Goal: Task Accomplishment & Management: Manage account settings

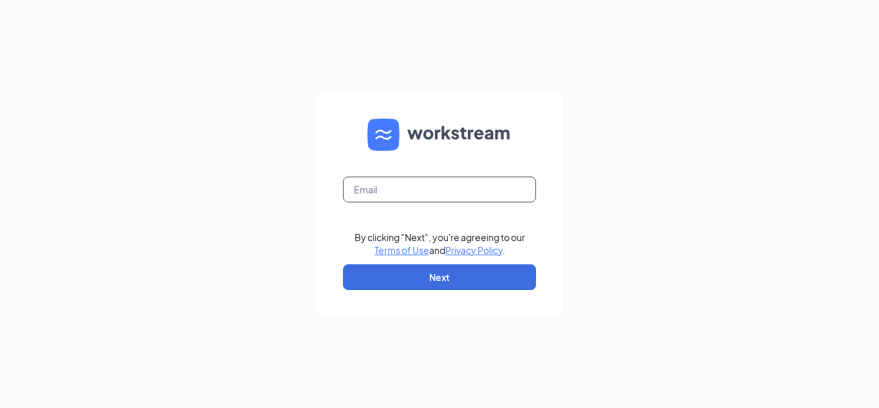
click at [399, 187] on input "text" at bounding box center [439, 189] width 193 height 26
type input "sk2010@smoothieking.com"
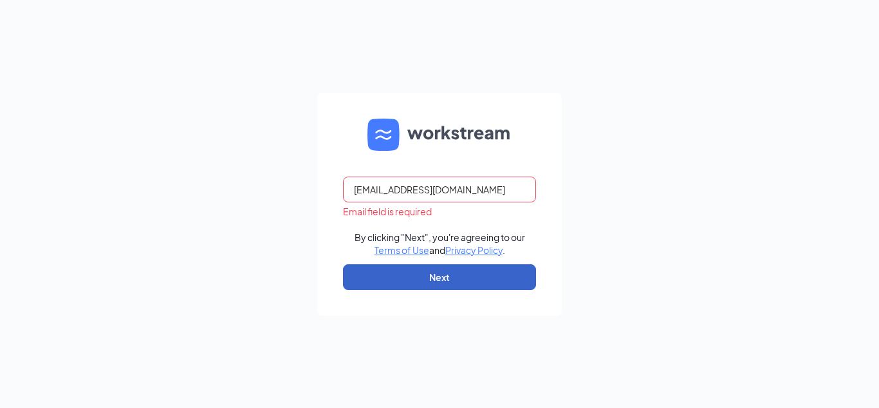
click at [418, 277] on button "Next" at bounding box center [439, 277] width 193 height 26
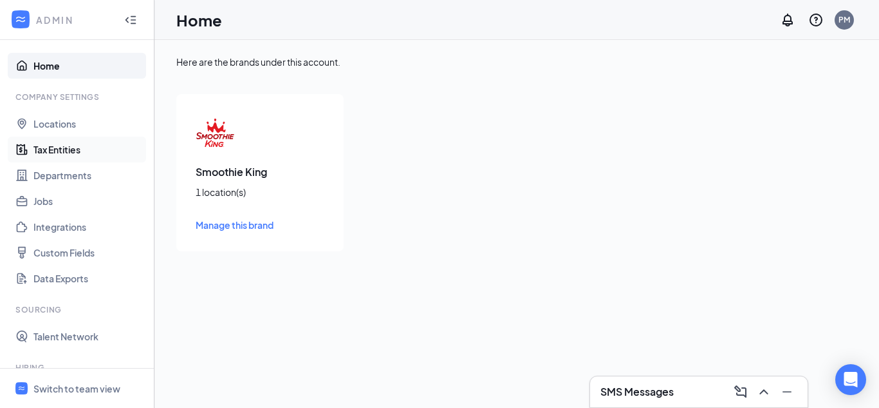
click at [52, 150] on link "Tax Entities" at bounding box center [88, 149] width 110 height 26
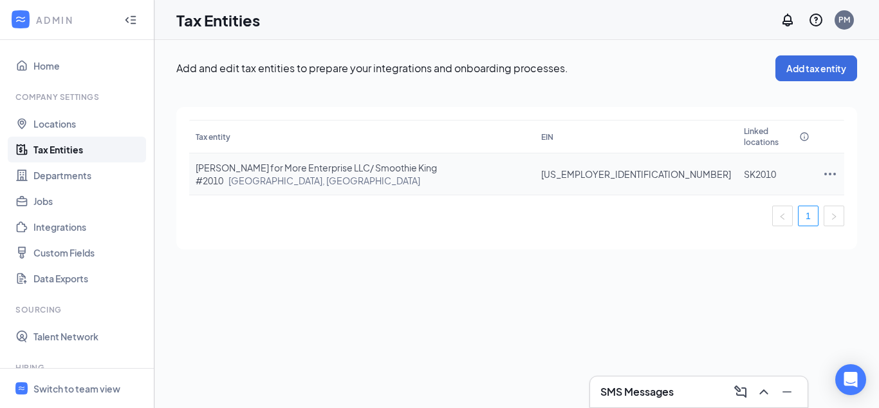
click at [826, 166] on icon "Ellipses" at bounding box center [830, 173] width 15 height 15
click at [725, 185] on span "Edit entity details" at bounding box center [755, 185] width 123 height 14
type input "[US_EMPLOYER_IDENTIFICATION_NUMBER]"
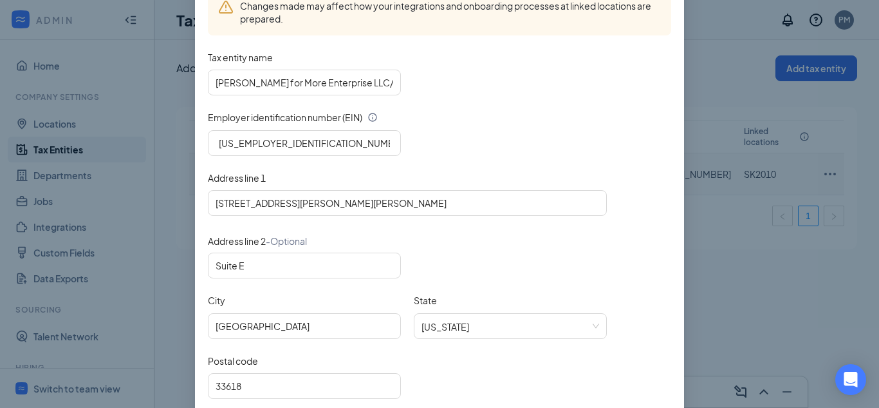
scroll to position [220, 0]
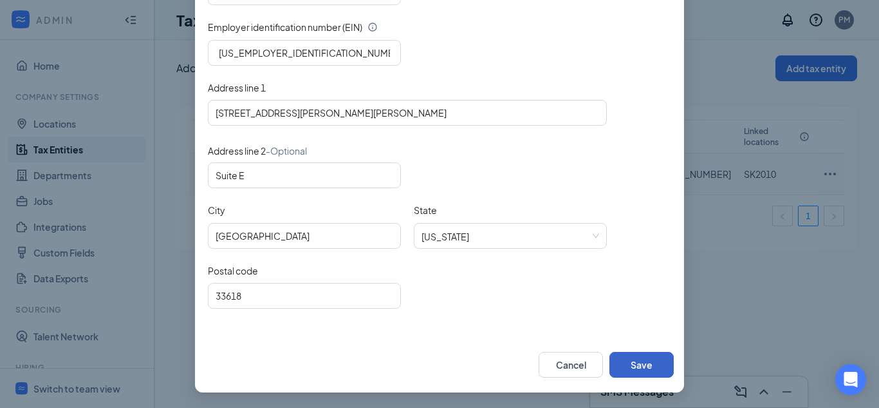
click at [643, 362] on button "Save" at bounding box center [642, 365] width 64 height 26
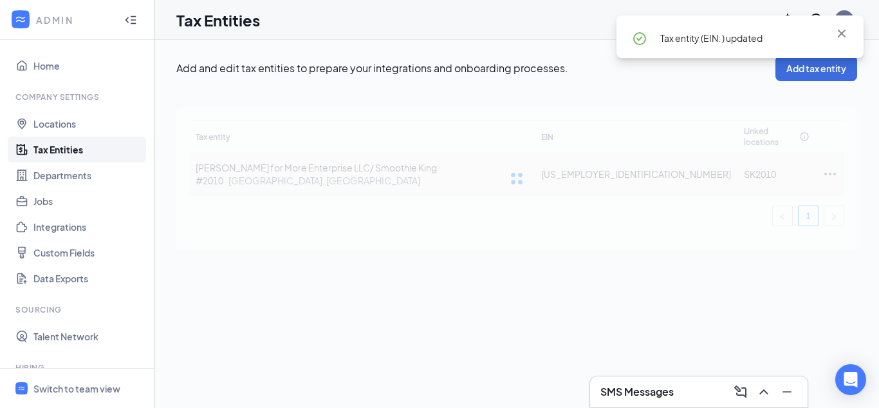
scroll to position [155, 0]
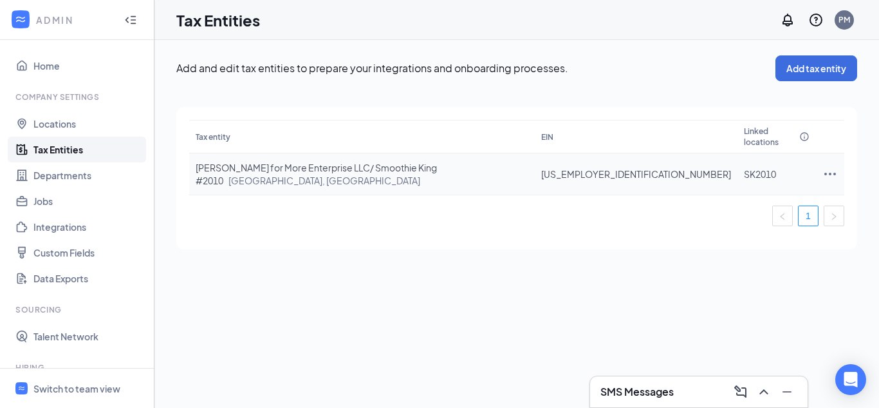
click at [341, 162] on span "[PERSON_NAME] for More Enterprise LLC/ Smoothie King #2010 [GEOGRAPHIC_DATA], […" at bounding box center [316, 174] width 241 height 24
click at [823, 166] on icon "Ellipses" at bounding box center [830, 173] width 15 height 15
click at [765, 219] on span "View and edit linked locations" at bounding box center [755, 215] width 123 height 14
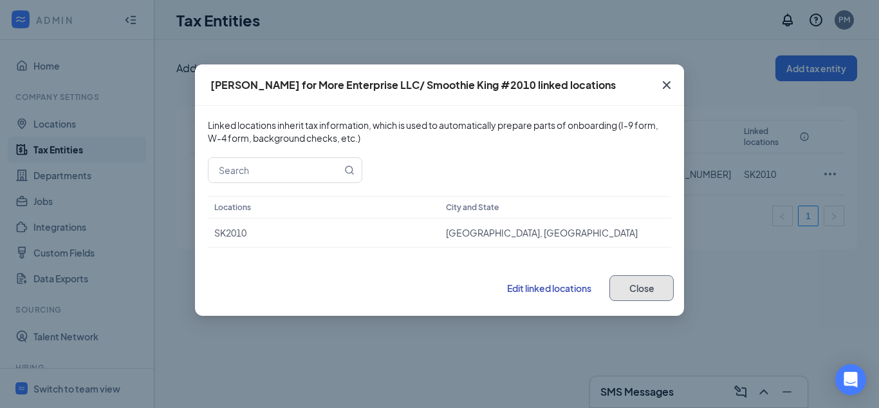
click at [643, 288] on button "Close" at bounding box center [642, 288] width 64 height 26
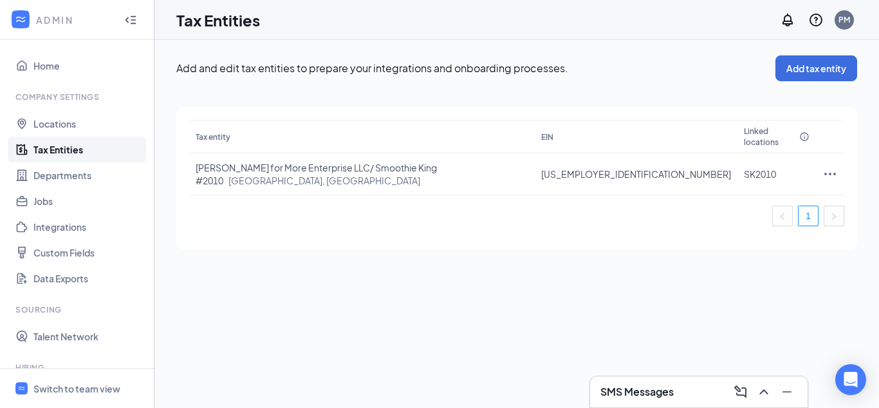
scroll to position [33, 0]
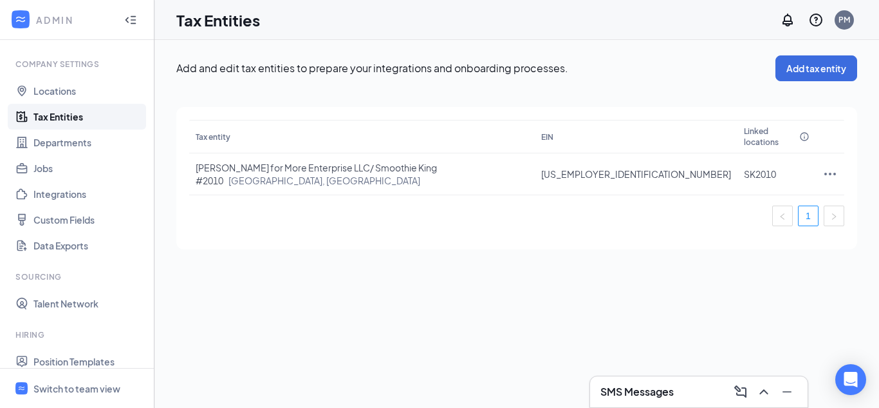
click at [33, 118] on link "Tax Entities" at bounding box center [88, 117] width 110 height 26
click at [33, 119] on link "Tax Entities" at bounding box center [88, 117] width 110 height 26
click at [207, 162] on span "[PERSON_NAME] for More Enterprise LLC/ Smoothie King #2010 [GEOGRAPHIC_DATA], […" at bounding box center [316, 174] width 241 height 24
click at [270, 162] on span "[PERSON_NAME] for More Enterprise LLC/ Smoothie King #2010 [GEOGRAPHIC_DATA], […" at bounding box center [316, 174] width 241 height 24
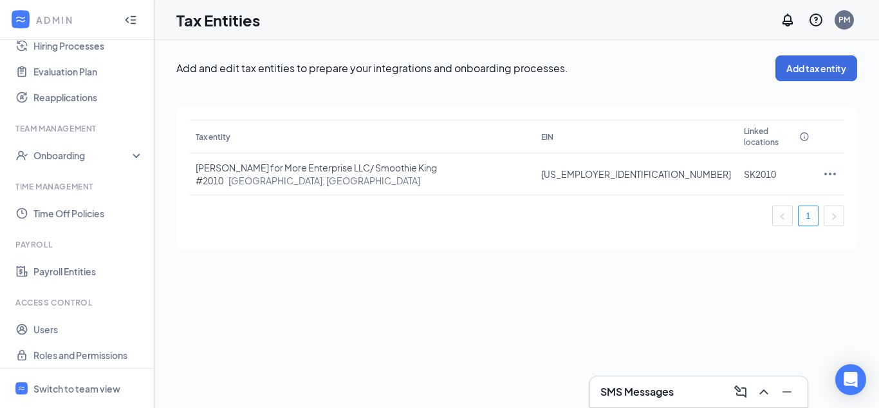
scroll to position [379, 0]
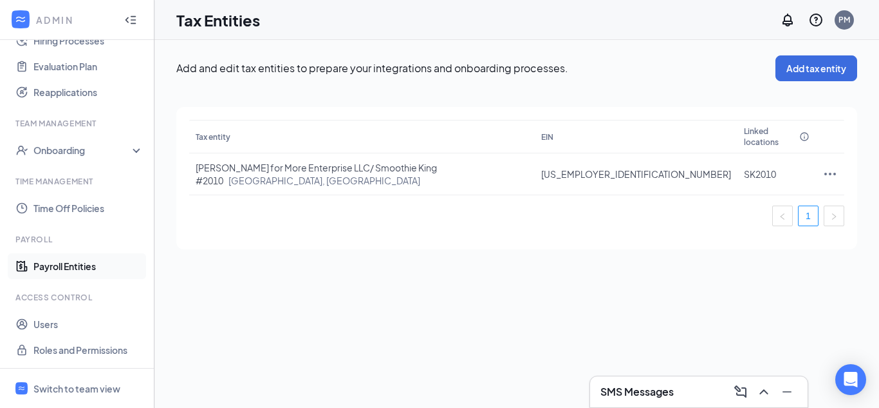
click at [61, 269] on link "Payroll Entities" at bounding box center [88, 266] width 110 height 26
